Goal: Task Accomplishment & Management: Complete application form

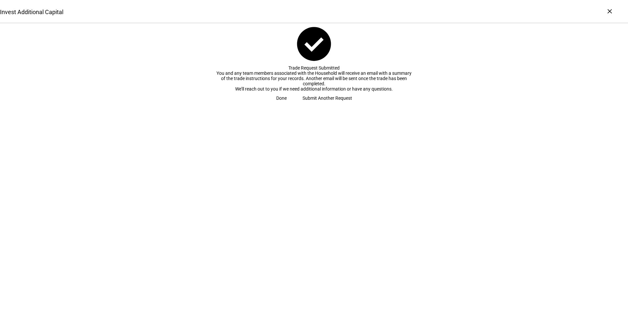
click at [287, 105] on span "Done" at bounding box center [281, 98] width 11 height 13
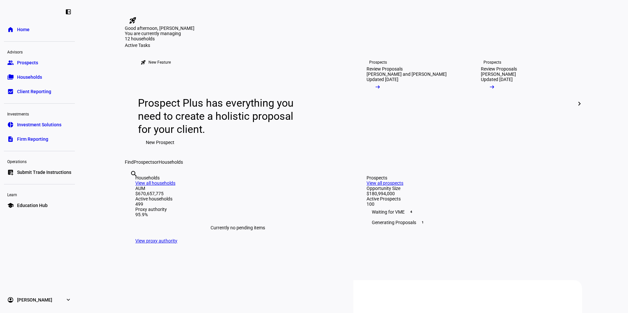
click at [40, 172] on span "Submit Trade Instructions" at bounding box center [44, 172] width 54 height 7
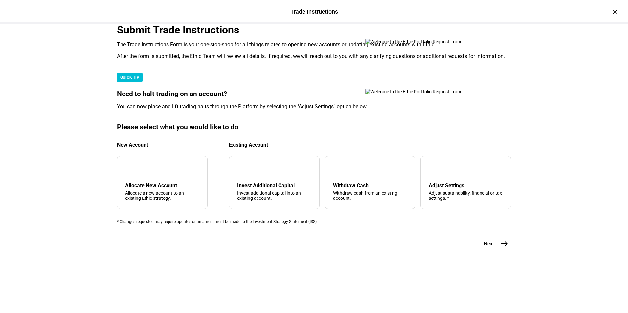
scroll to position [136, 0]
click at [359, 189] on div "Withdraw Cash" at bounding box center [370, 186] width 74 height 6
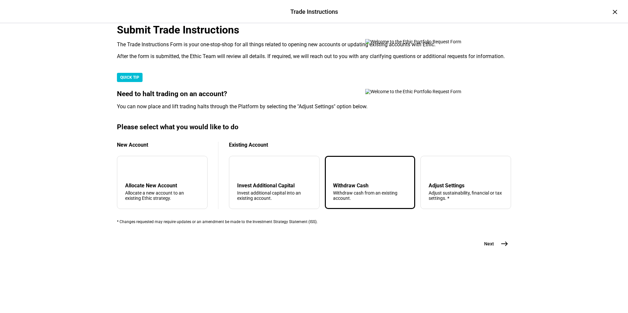
click at [505, 251] on span "east" at bounding box center [504, 243] width 13 height 13
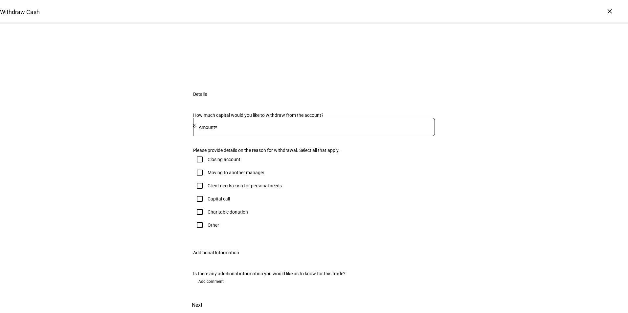
scroll to position [56, 0]
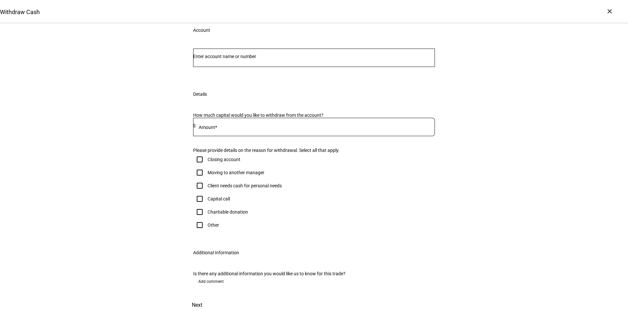
click at [235, 59] on input "Number" at bounding box center [314, 56] width 242 height 5
paste input "16198506"
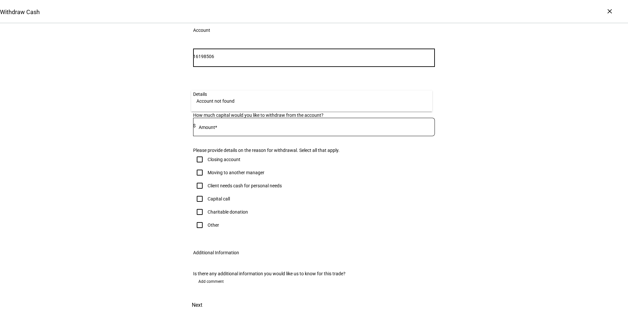
drag, startPoint x: 237, startPoint y: 83, endPoint x: 136, endPoint y: 65, distance: 102.9
click at [136, 65] on div "Withdraw Cash Complete and submit this form to raise cash for withdrawal. Accou…" at bounding box center [314, 161] width 628 height 304
click at [207, 59] on input "16198506" at bounding box center [314, 56] width 242 height 5
click at [208, 59] on input "16198506" at bounding box center [314, 56] width 242 height 5
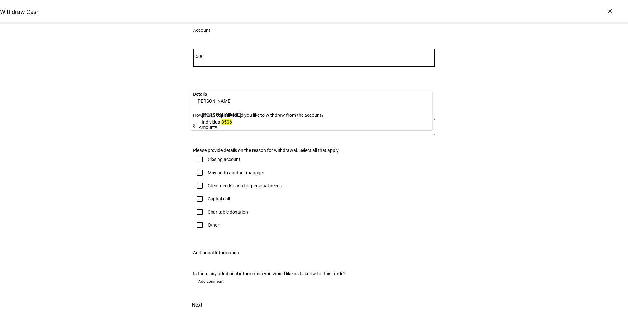
type input "8506"
click at [241, 121] on span "Individual 8506" at bounding box center [222, 122] width 40 height 6
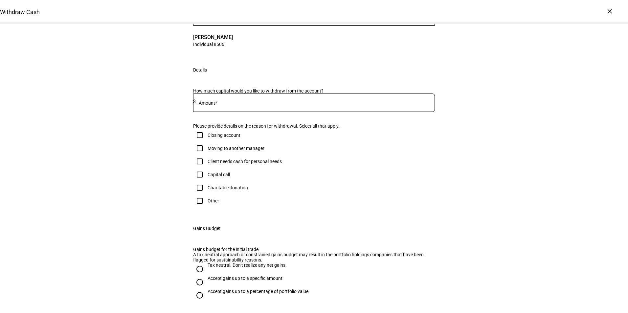
click at [231, 104] on input at bounding box center [315, 101] width 239 height 5
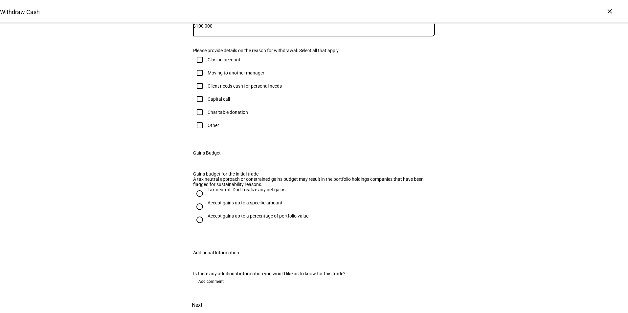
scroll to position [193, 0]
type input "100,000"
click at [202, 213] on input "Accept gains up to a specific amount" at bounding box center [199, 206] width 13 height 13
radio input "true"
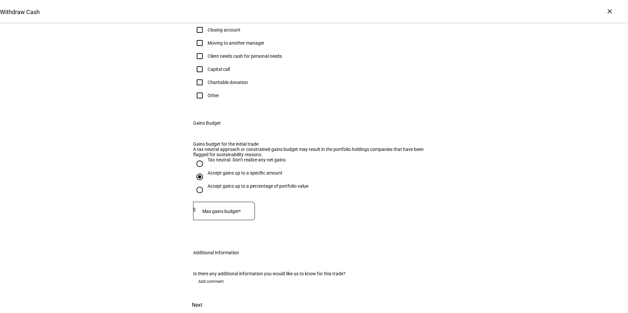
click at [234, 214] on mat-label "Max gains budget*" at bounding box center [221, 211] width 38 height 5
type input "75,000"
click at [202, 297] on span "Next" at bounding box center [197, 305] width 11 height 16
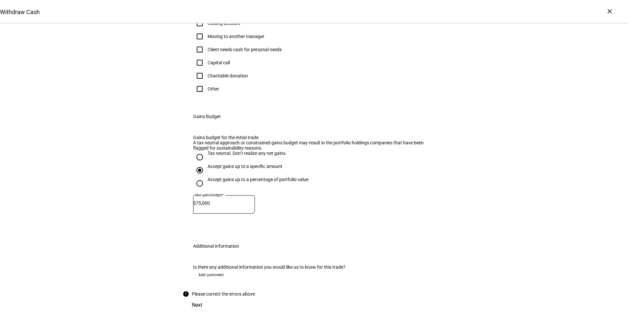
scroll to position [171, 0]
click at [228, 52] on div "Client needs cash for personal needs" at bounding box center [245, 49] width 74 height 5
click at [206, 56] on input "Client needs cash for personal needs" at bounding box center [199, 49] width 13 height 13
checkbox input "true"
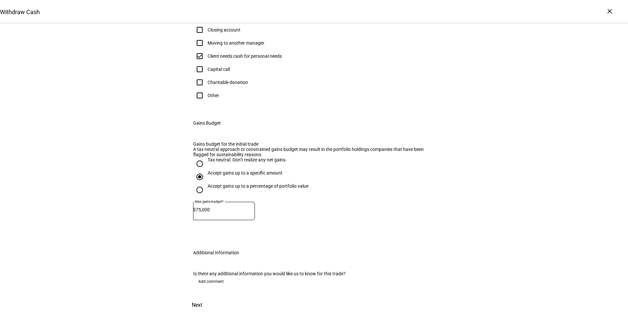
scroll to position [311, 0]
click at [202, 297] on span "Next" at bounding box center [197, 305] width 11 height 16
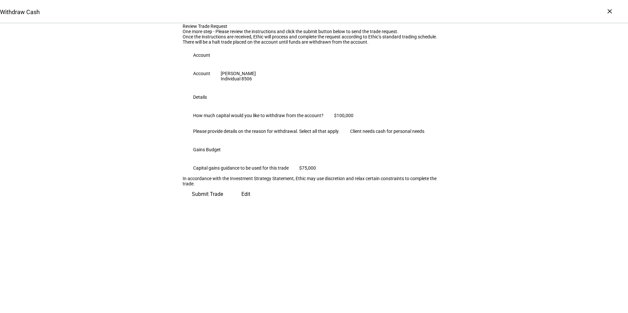
scroll to position [53, 0]
click at [223, 202] on span "Submit Trade" at bounding box center [207, 195] width 31 height 16
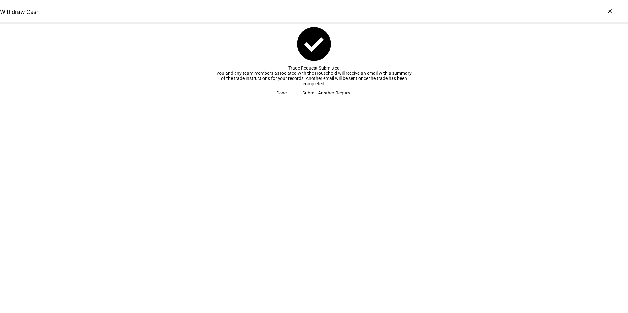
click at [295, 99] on span at bounding box center [281, 92] width 26 height 13
